Goal: Find specific page/section: Find specific page/section

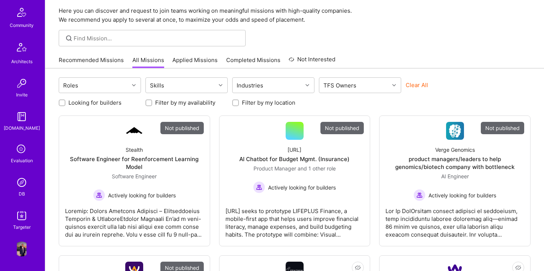
scroll to position [45, 0]
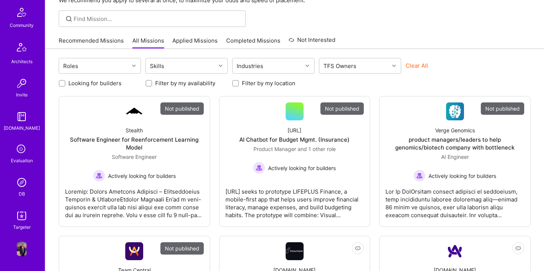
click at [21, 187] on img at bounding box center [21, 182] width 15 height 15
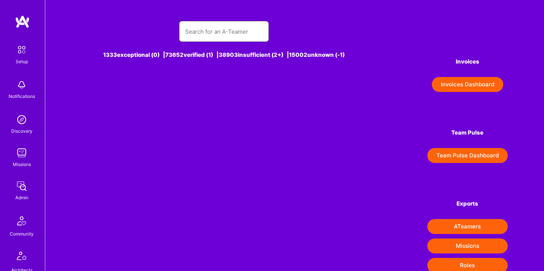
click at [202, 38] on input "text" at bounding box center [224, 31] width 78 height 19
type input "K"
type input "r"
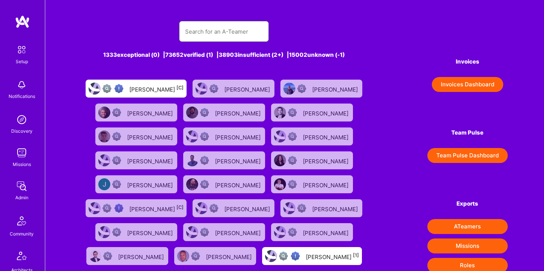
type input "i"
type input "s"
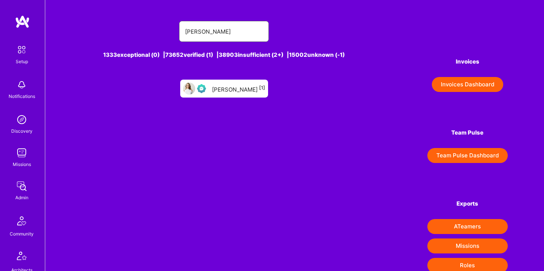
type input "[PERSON_NAME]"
